Goal: Transaction & Acquisition: Purchase product/service

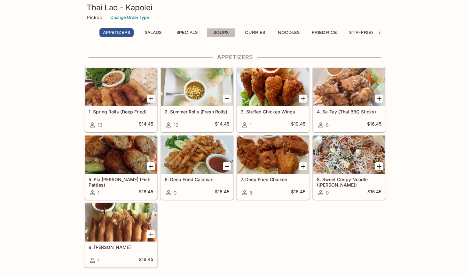
click at [217, 30] on button "Soups" at bounding box center [220, 32] width 29 height 9
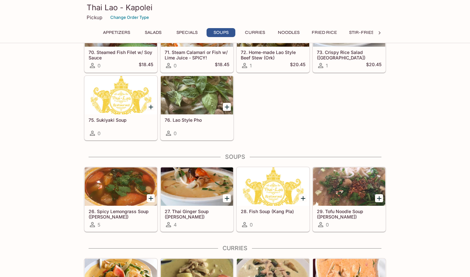
scroll to position [748, 0]
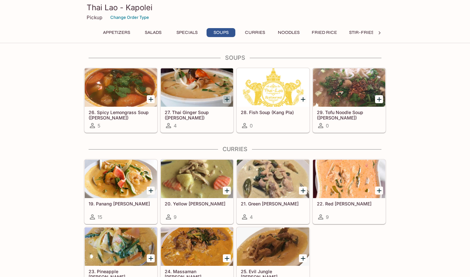
click at [227, 100] on icon "Add 27. Thai Ginger Soup (Tom Kha)" at bounding box center [227, 99] width 4 height 4
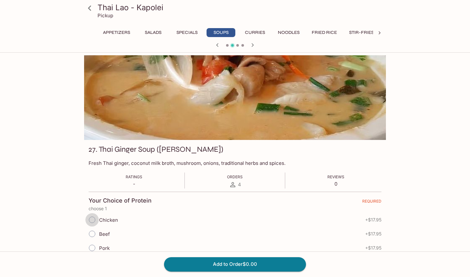
click at [90, 216] on input "Chicken" at bounding box center [91, 219] width 13 height 13
radio input "true"
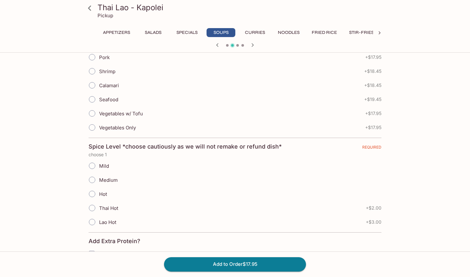
scroll to position [192, 0]
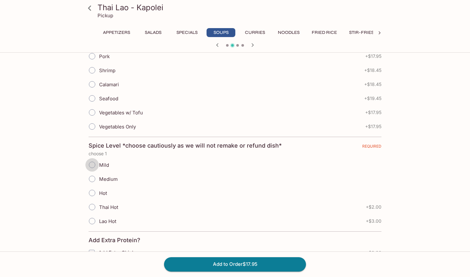
click at [92, 163] on input "Mild" at bounding box center [91, 164] width 13 height 13
radio input "true"
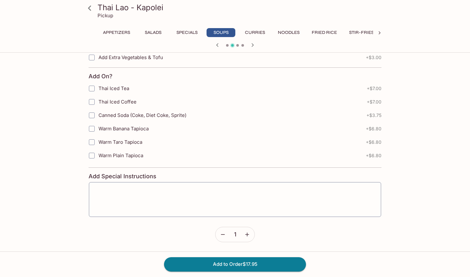
scroll to position [494, 0]
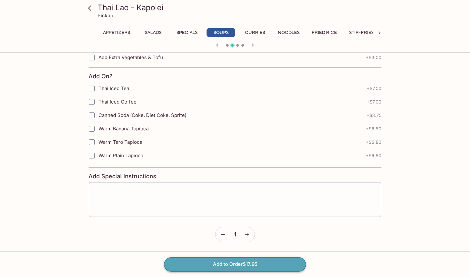
click at [217, 266] on button "Add to Order $17.95" at bounding box center [235, 264] width 142 height 14
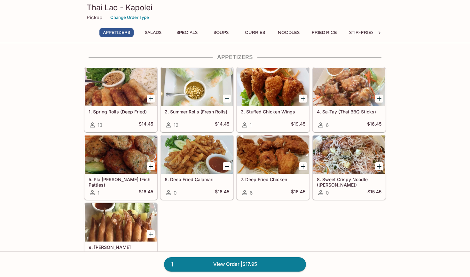
click at [251, 33] on button "Curries" at bounding box center [254, 32] width 29 height 9
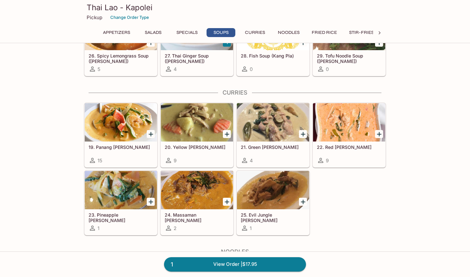
scroll to position [805, 0]
click at [150, 131] on icon "Add 19. Panang Curry" at bounding box center [151, 134] width 8 height 8
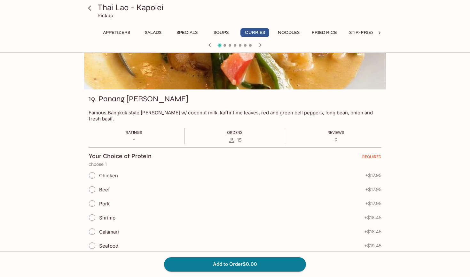
scroll to position [52, 0]
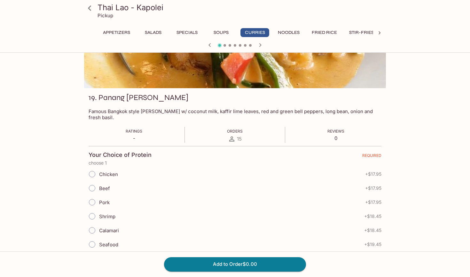
click at [93, 183] on input "Beef" at bounding box center [91, 188] width 13 height 13
radio input "true"
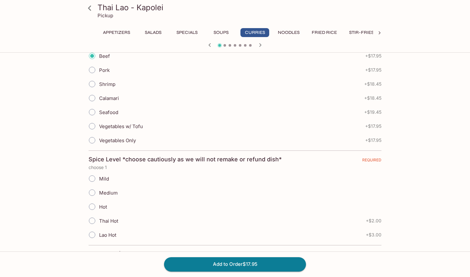
scroll to position [184, 0]
click at [93, 189] on input "Medium" at bounding box center [91, 192] width 13 height 13
radio input "true"
click at [91, 172] on input "Mild" at bounding box center [91, 178] width 13 height 13
radio input "true"
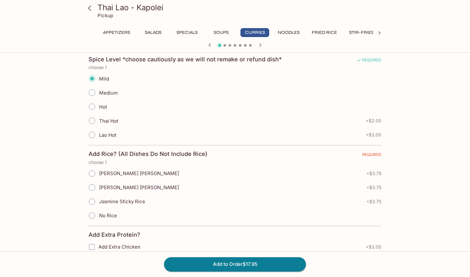
scroll to position [286, 0]
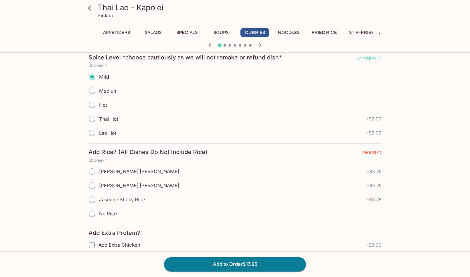
click at [91, 165] on input "Jasmine White Rice" at bounding box center [91, 171] width 13 height 13
radio input "true"
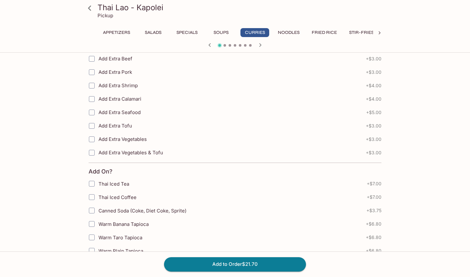
scroll to position [486, 0]
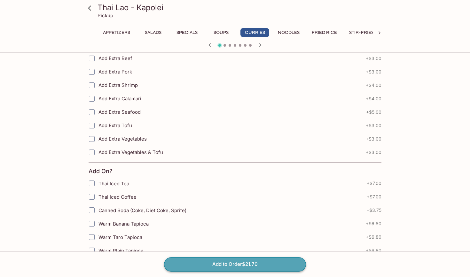
click at [208, 262] on button "Add to Order $21.70" at bounding box center [235, 264] width 142 height 14
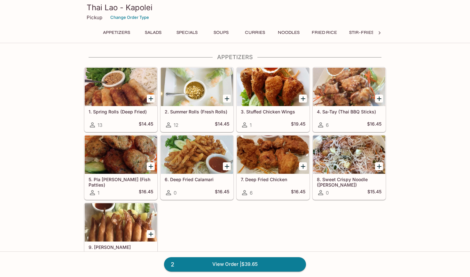
click at [293, 35] on button "Noodles" at bounding box center [288, 32] width 29 height 9
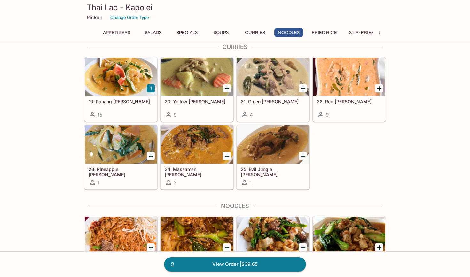
scroll to position [998, 0]
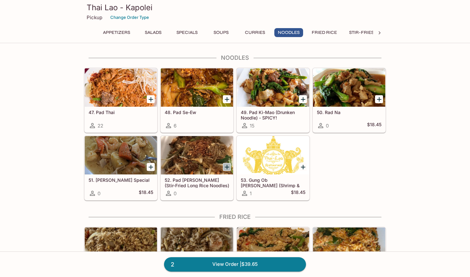
click at [225, 166] on icon "Add 52. Pad Woon Sen (Stir-Fried Long Rice Noodles)" at bounding box center [227, 167] width 8 height 8
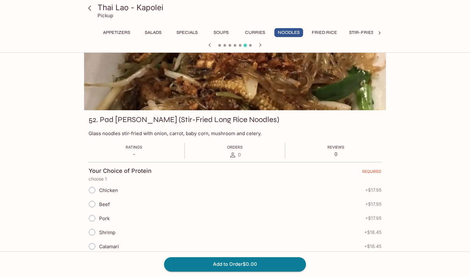
scroll to position [30, 0]
click at [94, 188] on input "Chicken" at bounding box center [91, 189] width 13 height 13
radio input "true"
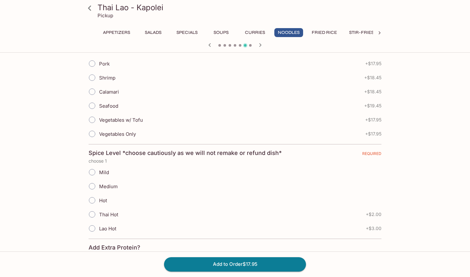
scroll to position [185, 0]
click at [90, 170] on input "Mild" at bounding box center [91, 171] width 13 height 13
radio input "true"
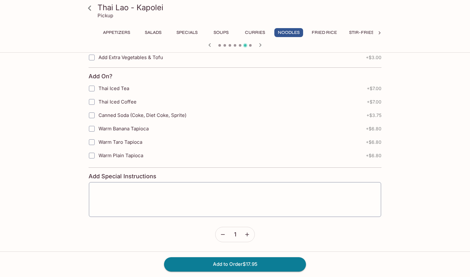
scroll to position [494, 0]
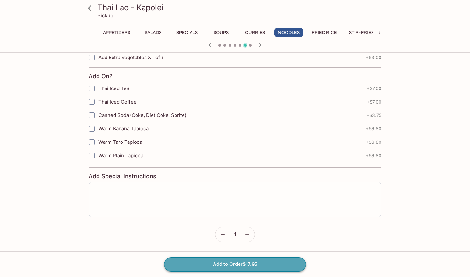
click at [195, 264] on button "Add to Order $17.95" at bounding box center [235, 264] width 142 height 14
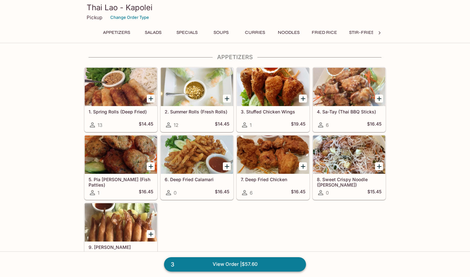
click at [220, 263] on link "3 View Order | $57.60" at bounding box center [235, 264] width 142 height 14
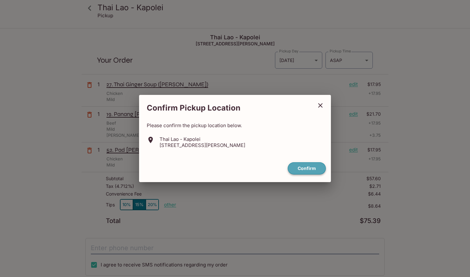
click at [299, 167] on button "Confirm" at bounding box center [307, 168] width 38 height 12
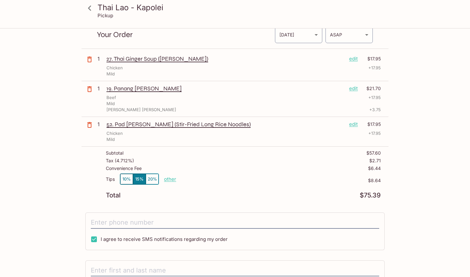
scroll to position [27, 0]
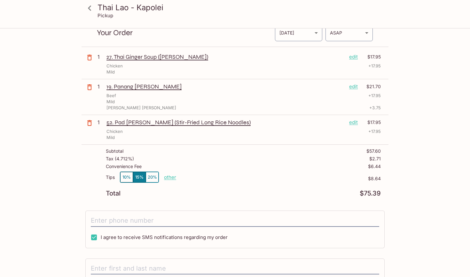
click at [168, 178] on p "other" at bounding box center [170, 177] width 12 height 6
drag, startPoint x: 202, startPoint y: 176, endPoint x: 224, endPoint y: 177, distance: 21.8
click at [224, 177] on div "Tips 10% 15% 20% Done 8.64 $8.64" at bounding box center [243, 181] width 275 height 19
type input "0.00"
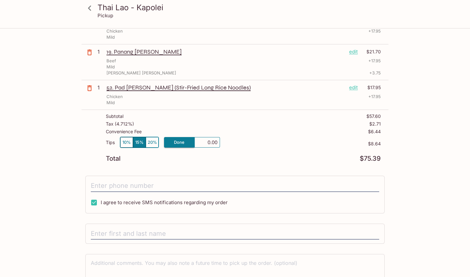
scroll to position [64, 0]
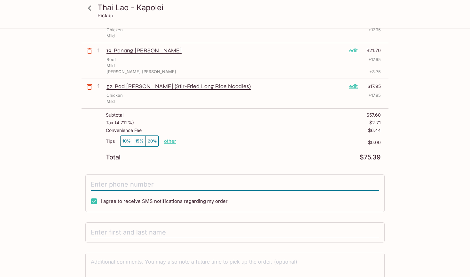
click at [187, 181] on input "tel" at bounding box center [235, 185] width 288 height 12
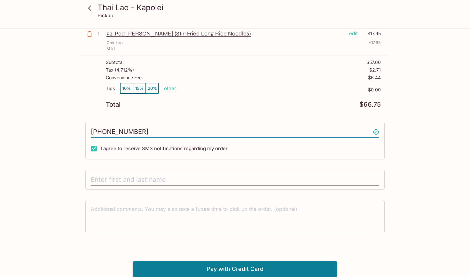
scroll to position [116, 0]
type input "(808) 724-4174"
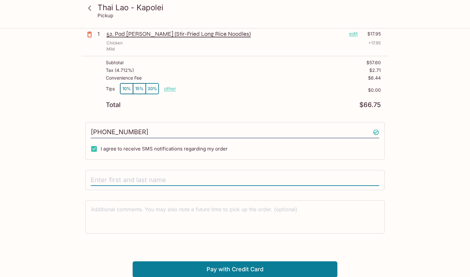
click at [154, 181] on input "text" at bounding box center [235, 180] width 288 height 12
type input "Tony Barbot"
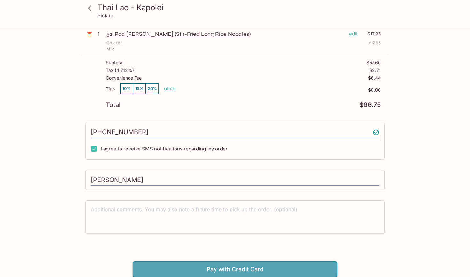
click at [160, 268] on button "Pay with Credit Card" at bounding box center [235, 269] width 205 height 16
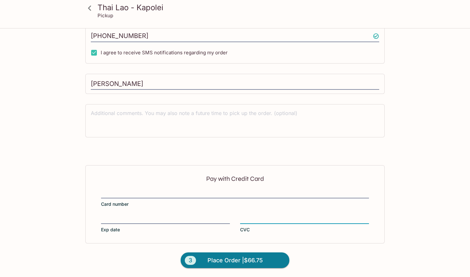
scroll to position [212, 0]
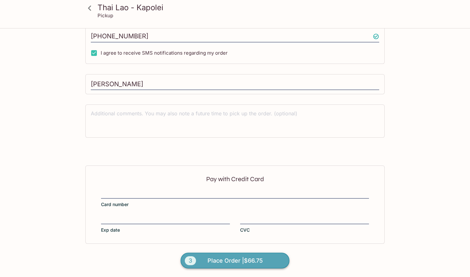
click at [223, 260] on span "Place Order | $66.75" at bounding box center [234, 261] width 55 height 10
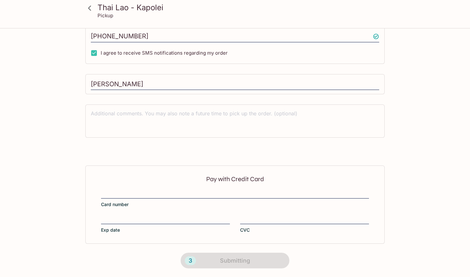
scroll to position [0, 0]
